Goal: Task Accomplishment & Management: Manage account settings

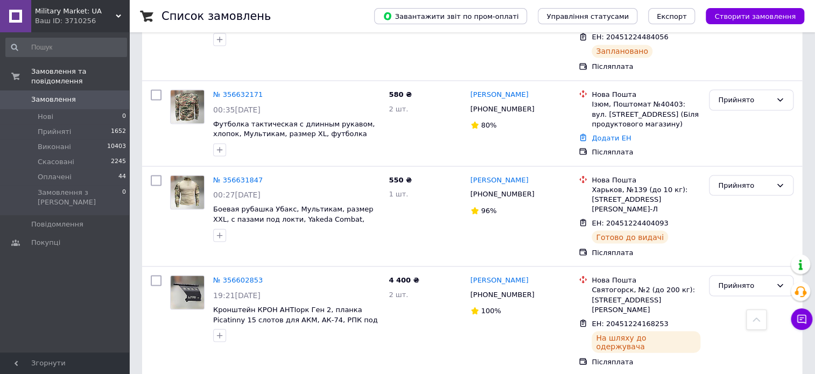
scroll to position [1050, 0]
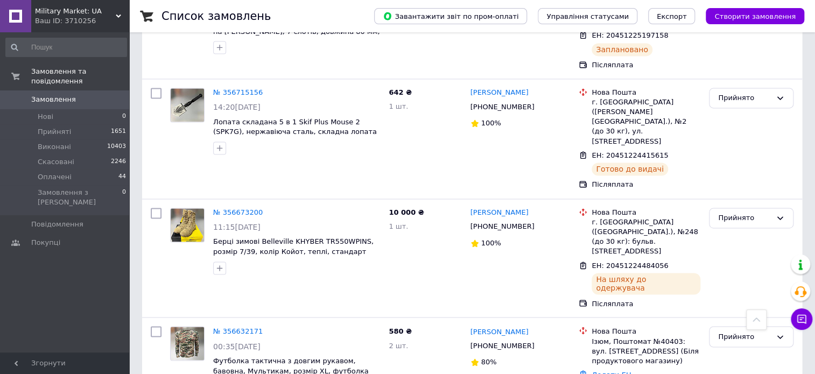
scroll to position [969, 0]
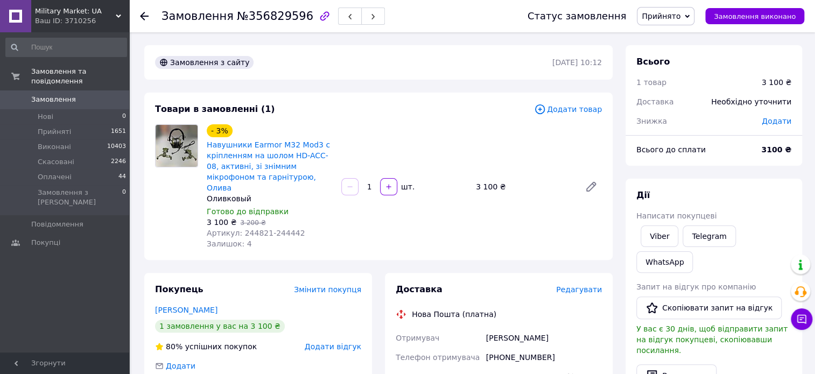
click at [142, 14] on icon at bounding box center [144, 16] width 9 height 9
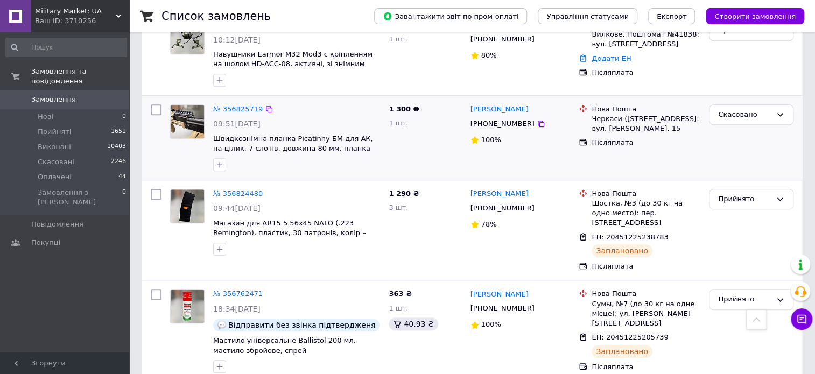
scroll to position [242, 0]
